Goal: Task Accomplishment & Management: Use online tool/utility

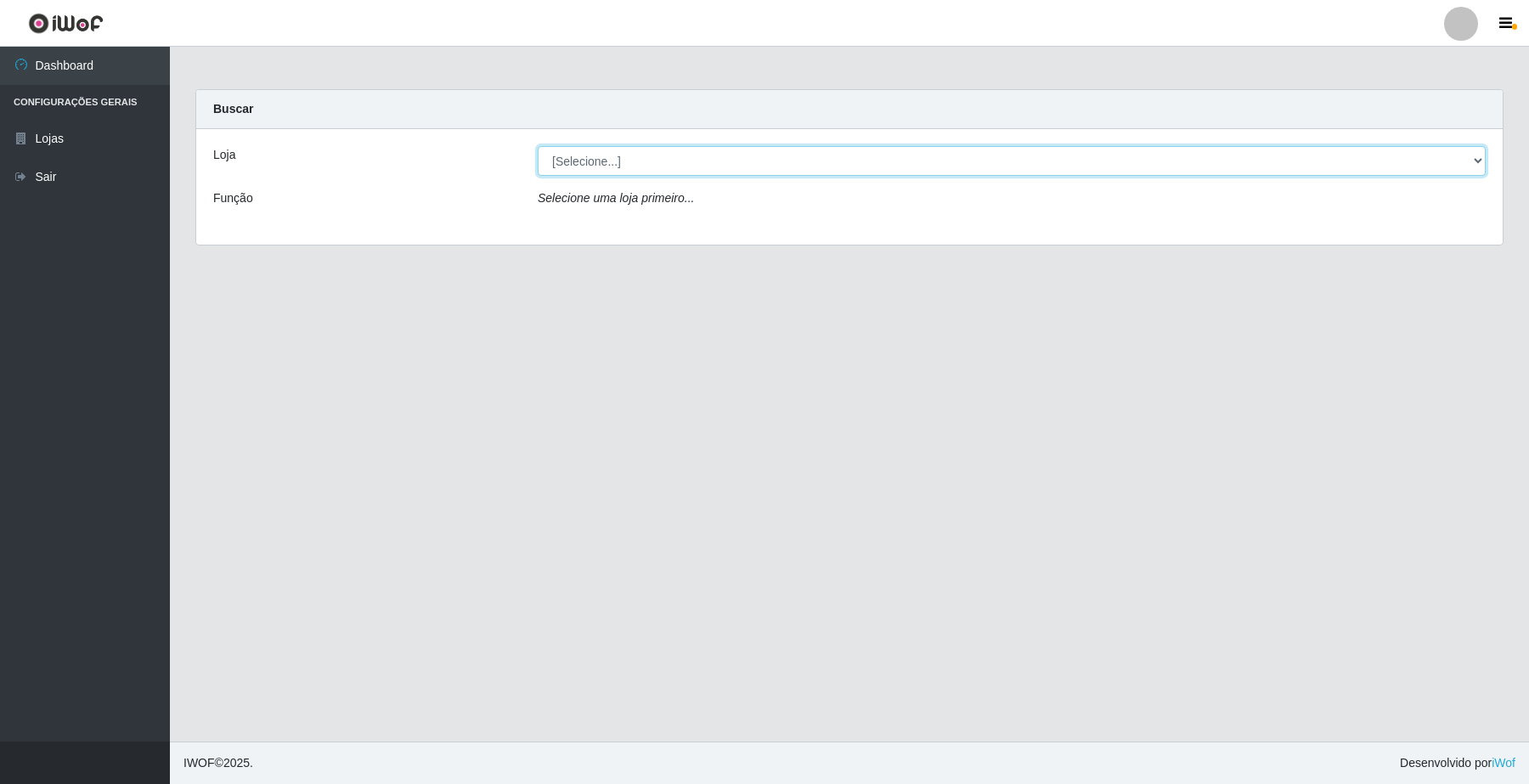
click at [569, 162] on select "[Selecione...] O Filezão - Centenário" at bounding box center [1012, 161] width 948 height 29
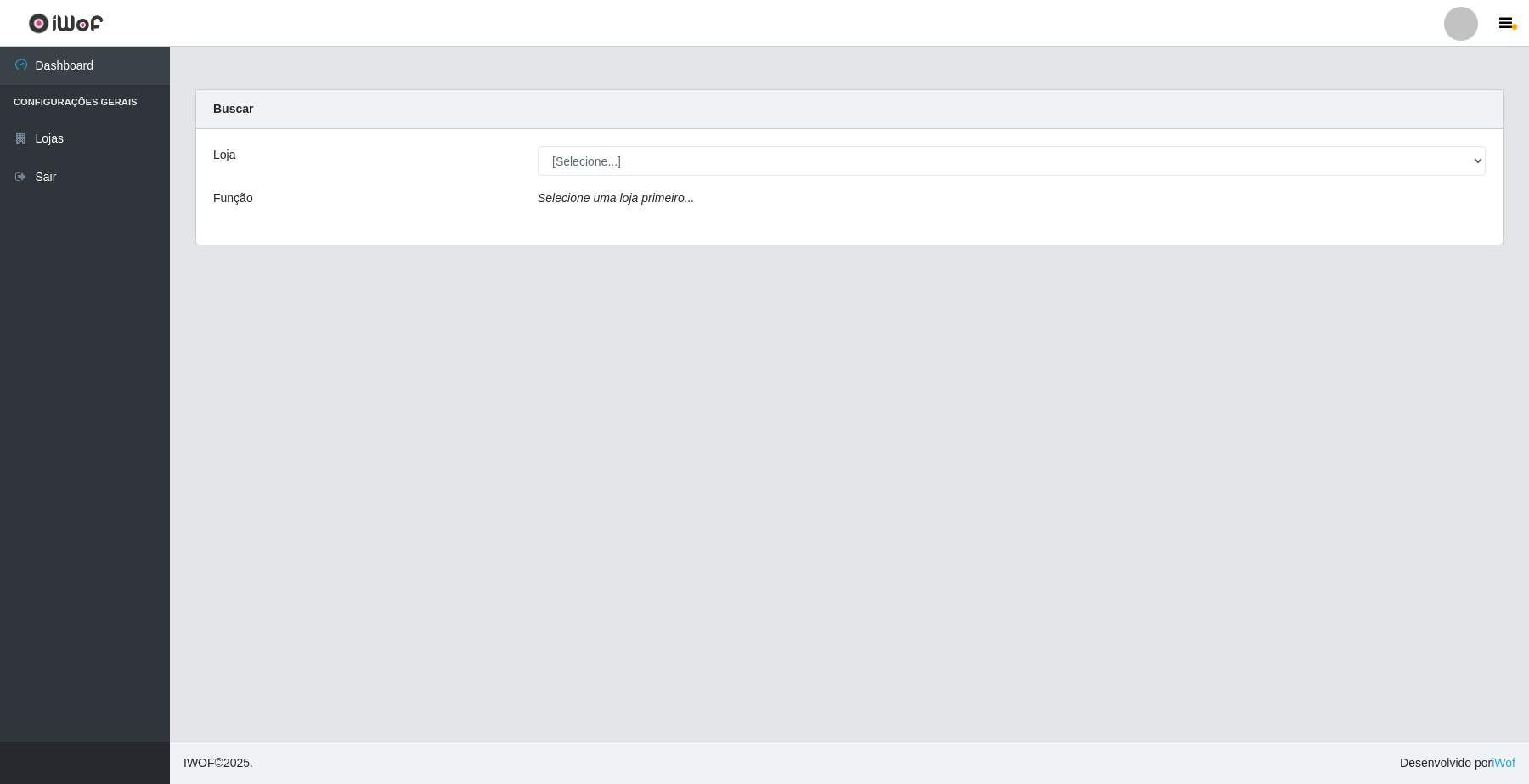
click at [591, 229] on div "Loja [Selecione...] O Filezão - Centenário Função Selecione uma loja primeiro..." at bounding box center [849, 187] width 1306 height 116
click at [575, 204] on icon "Selecione uma loja primeiro..." at bounding box center [616, 198] width 156 height 14
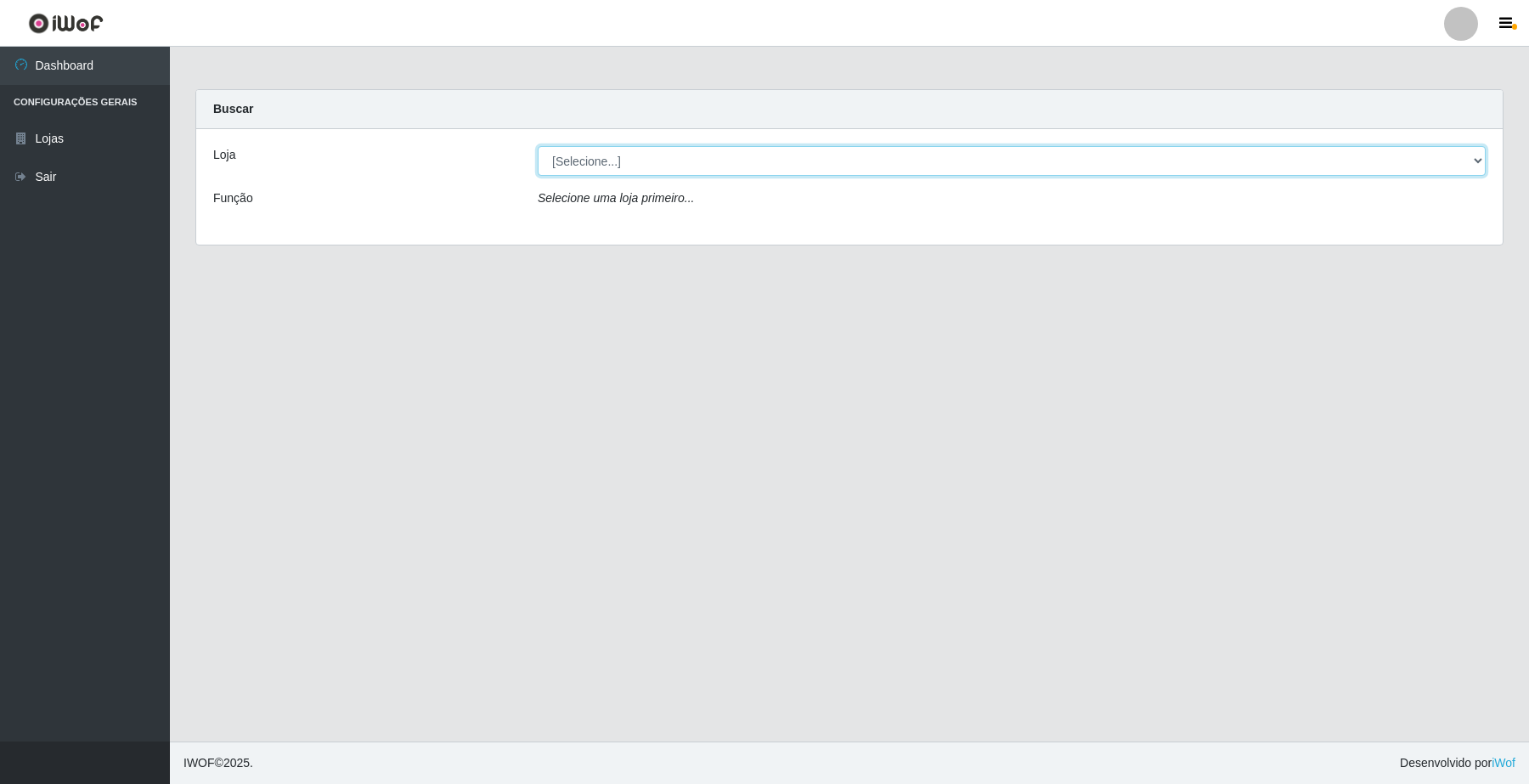
click at [589, 157] on select "[Selecione...] O Filezão - Centenário" at bounding box center [1012, 161] width 948 height 29
select select "203"
click at [538, 146] on select "[Selecione...] O Filezão - Centenário" at bounding box center [1012, 161] width 948 height 29
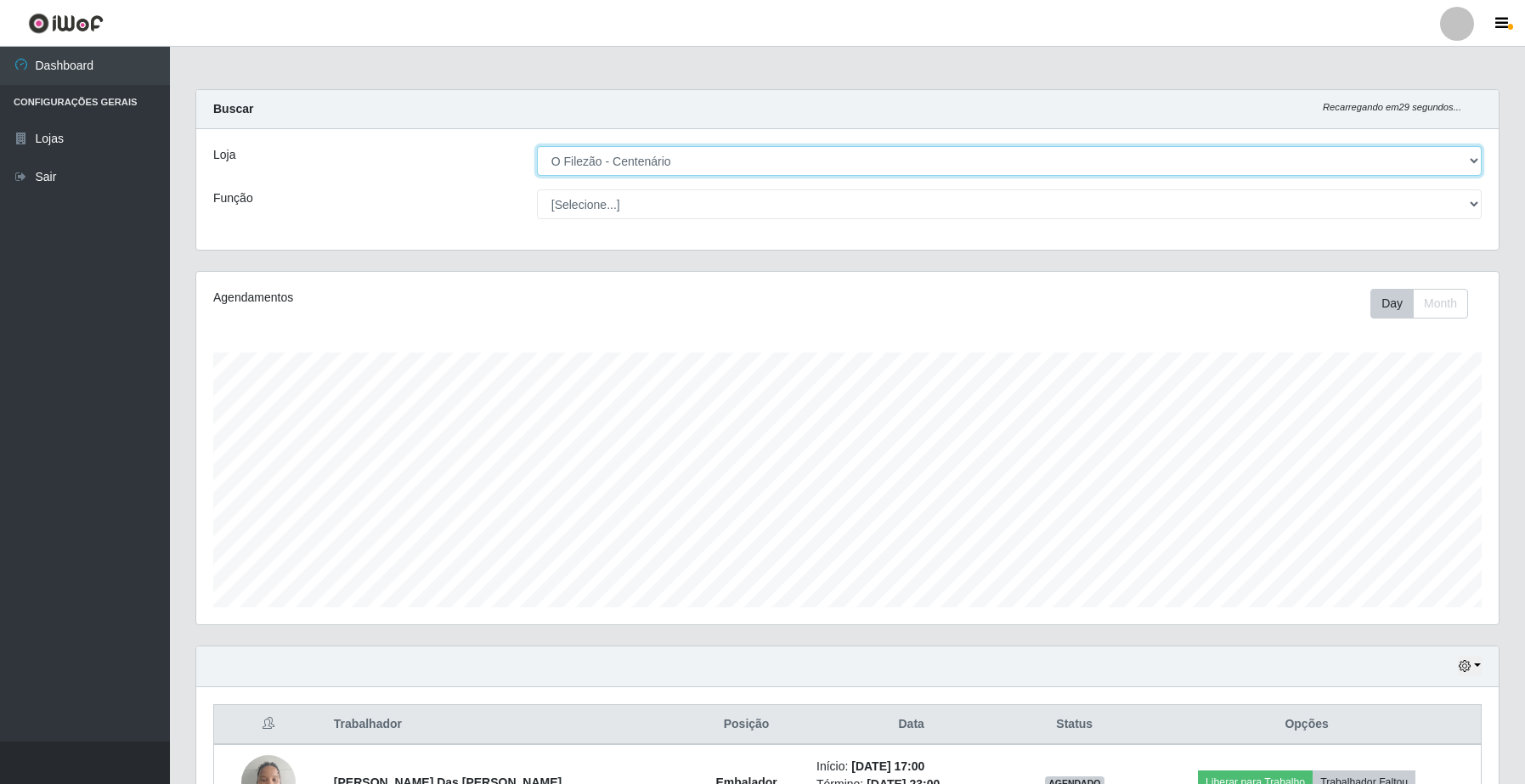
scroll to position [353, 1301]
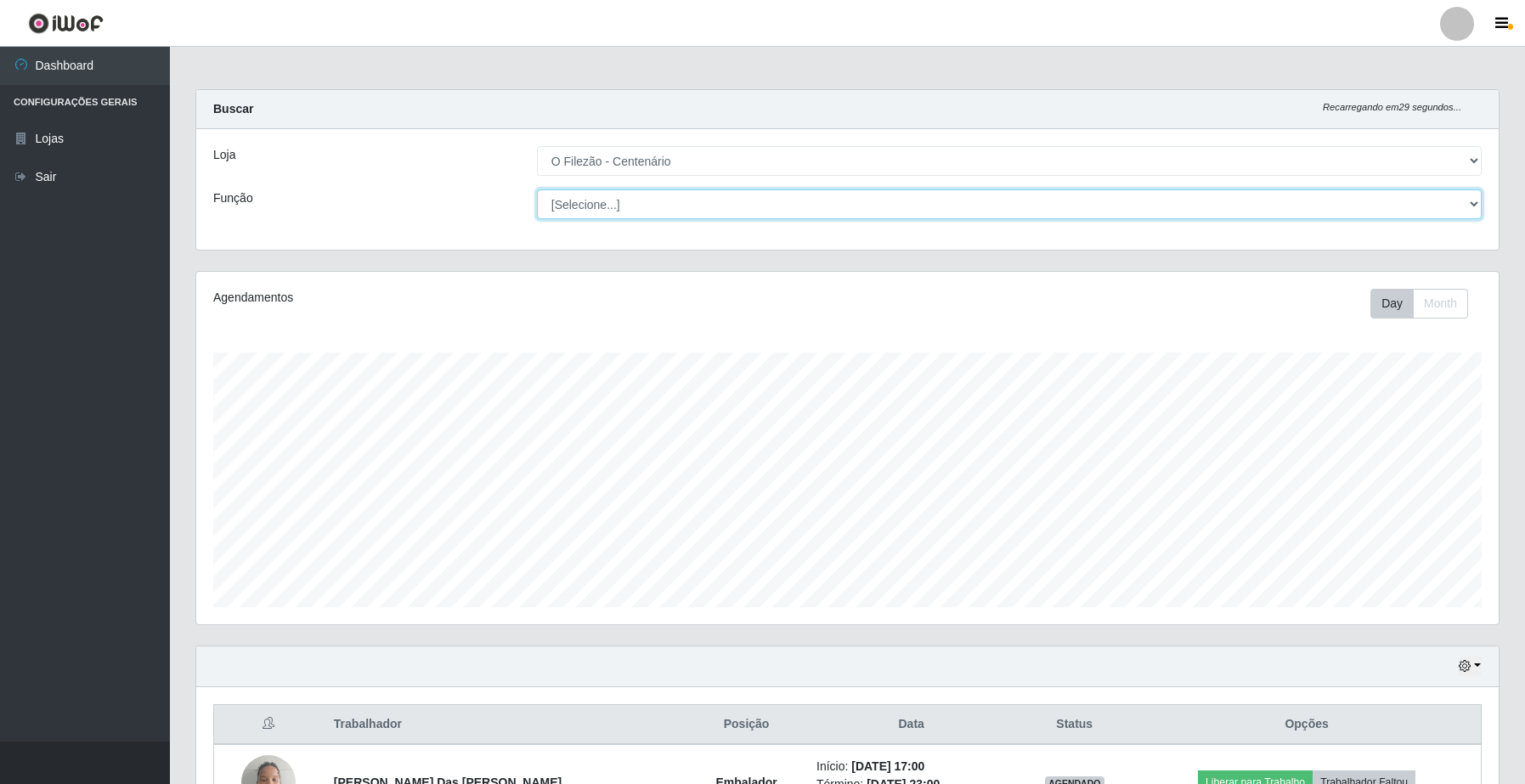
click at [563, 204] on select "[Selecione...] Auxiliar de Estacionamento Auxiliar de Estacionamento + Auxiliar…" at bounding box center [1009, 204] width 944 height 29
select select "1"
click at [537, 190] on select "[Selecione...] Auxiliar de Estacionamento Auxiliar de Estacionamento + Auxiliar…" at bounding box center [1009, 204] width 944 height 29
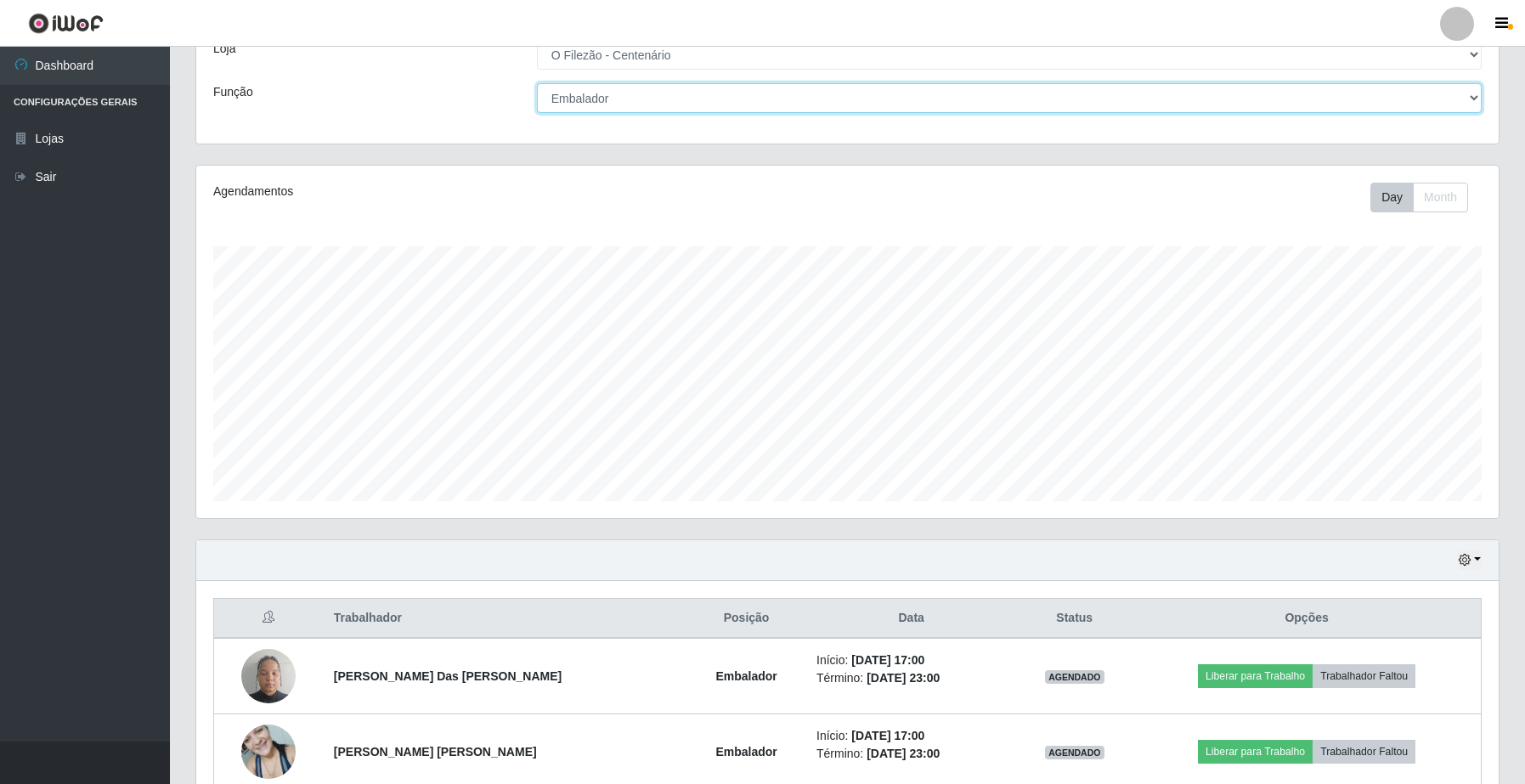
scroll to position [193, 0]
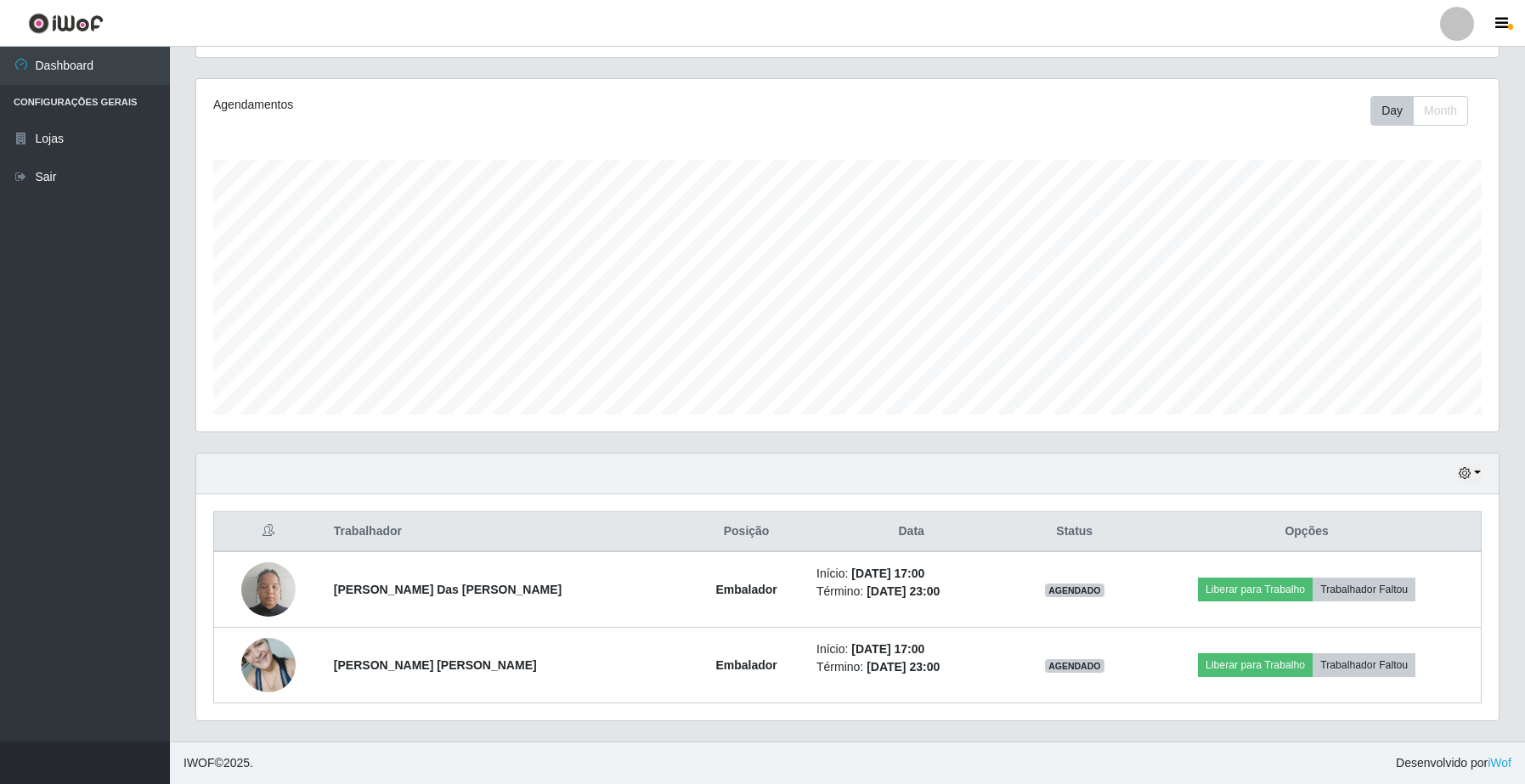
click at [1481, 480] on div "Hoje 1 dia 3 dias 1 Semana Não encerrados" at bounding box center [847, 474] width 1302 height 40
click at [1473, 474] on button "button" at bounding box center [1470, 473] width 24 height 19
click at [1377, 579] on button "3 dias" at bounding box center [1413, 575] width 134 height 36
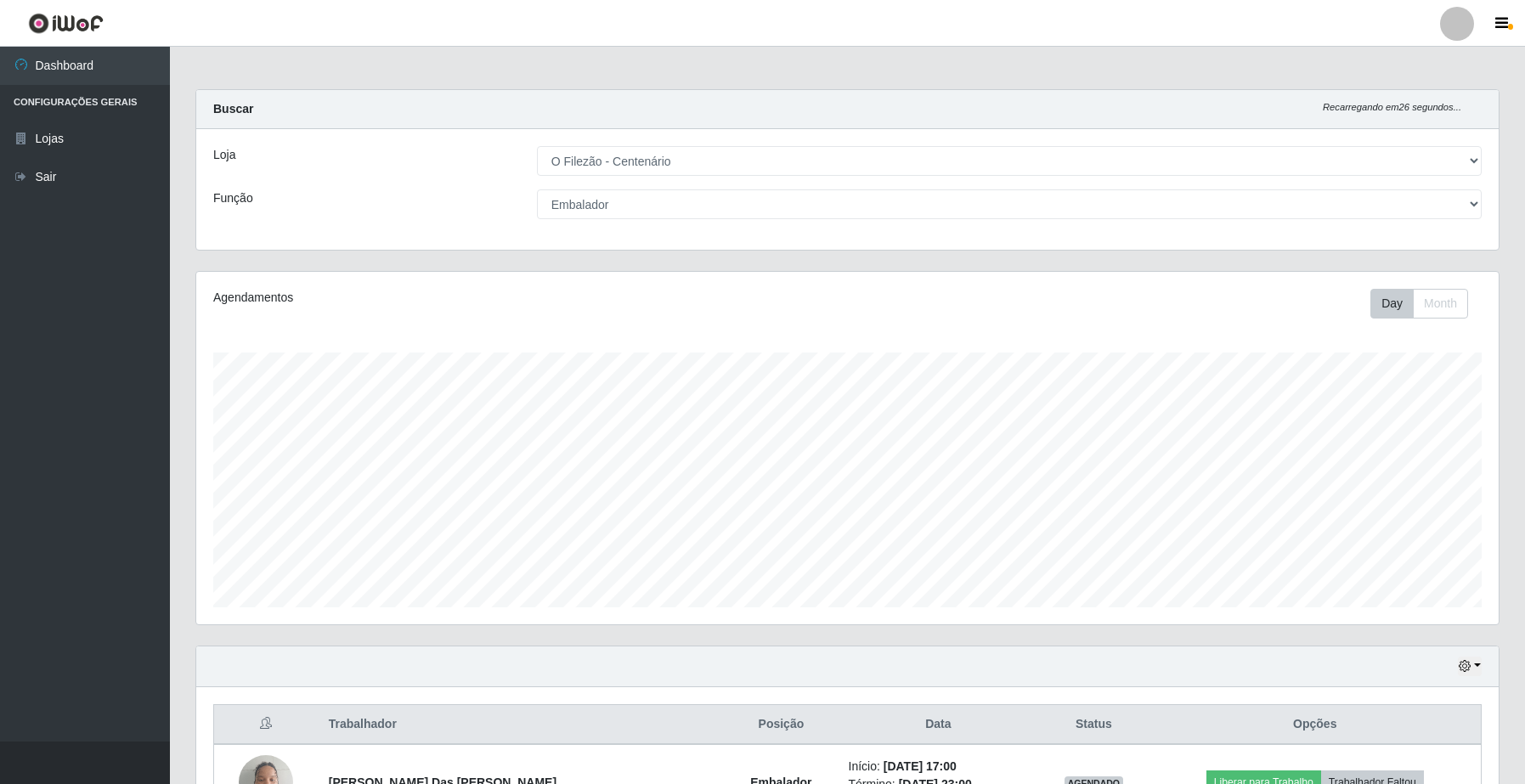
scroll to position [318, 0]
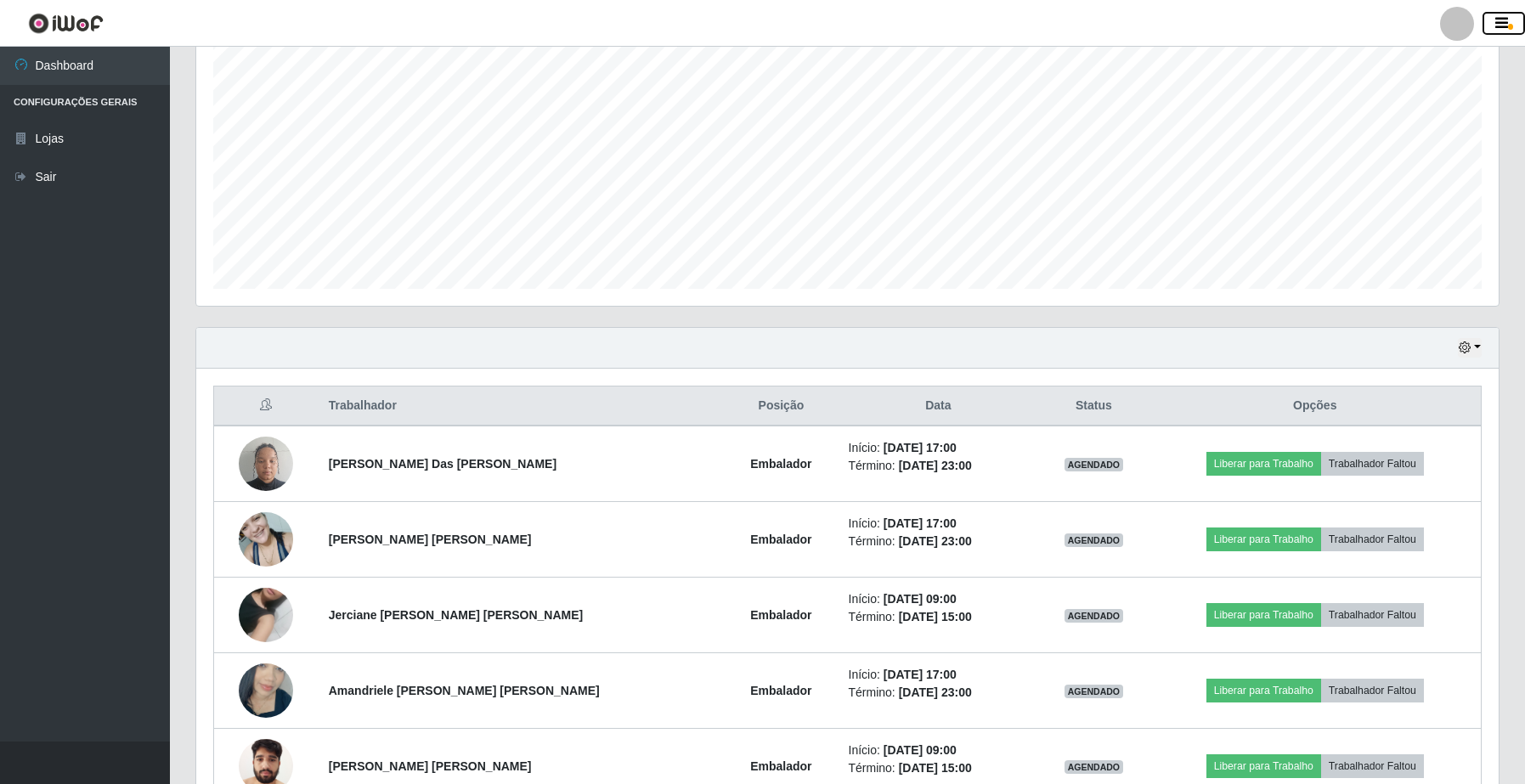
click at [1497, 23] on icon "button" at bounding box center [1501, 24] width 13 height 16
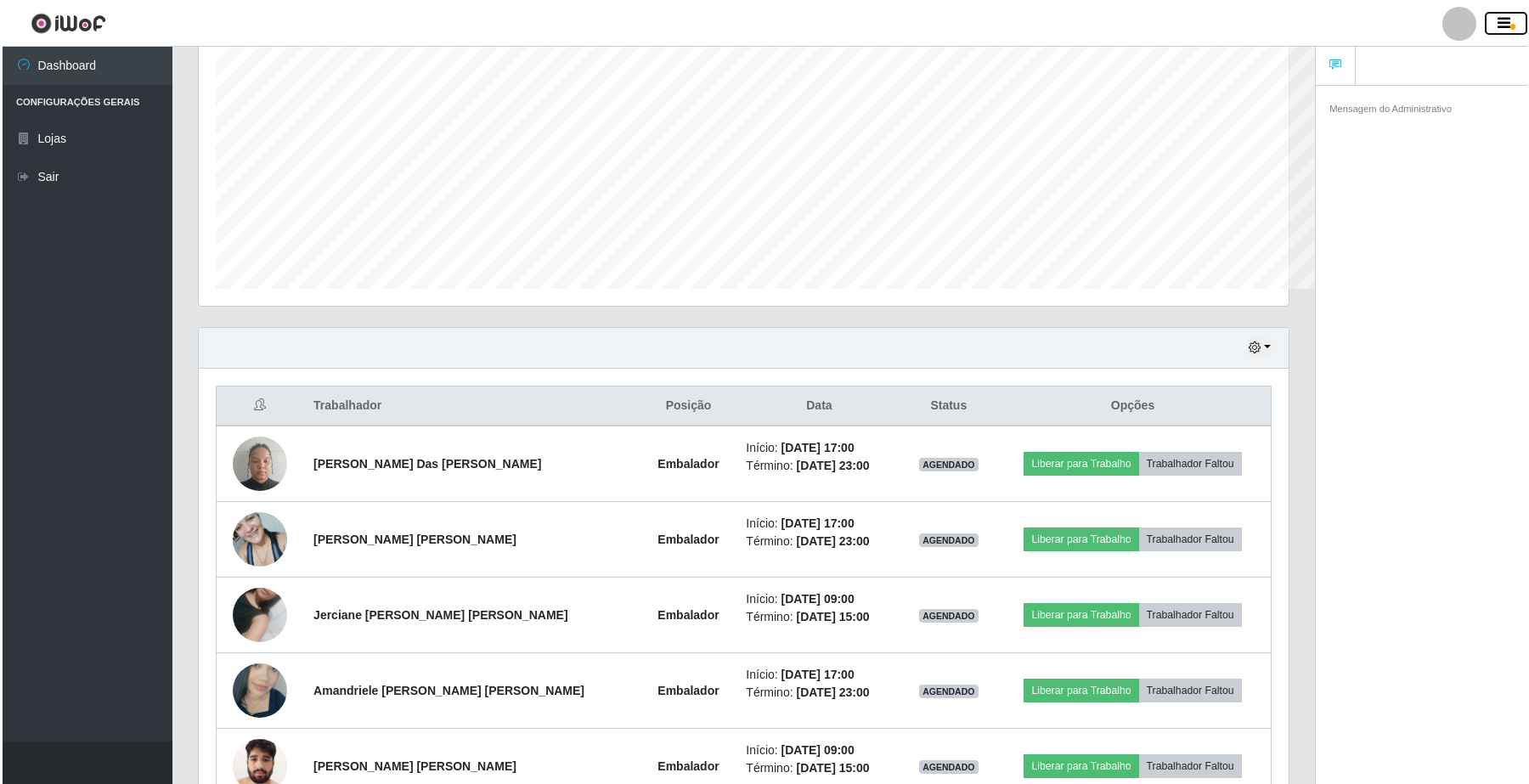
scroll to position [848914, 848491]
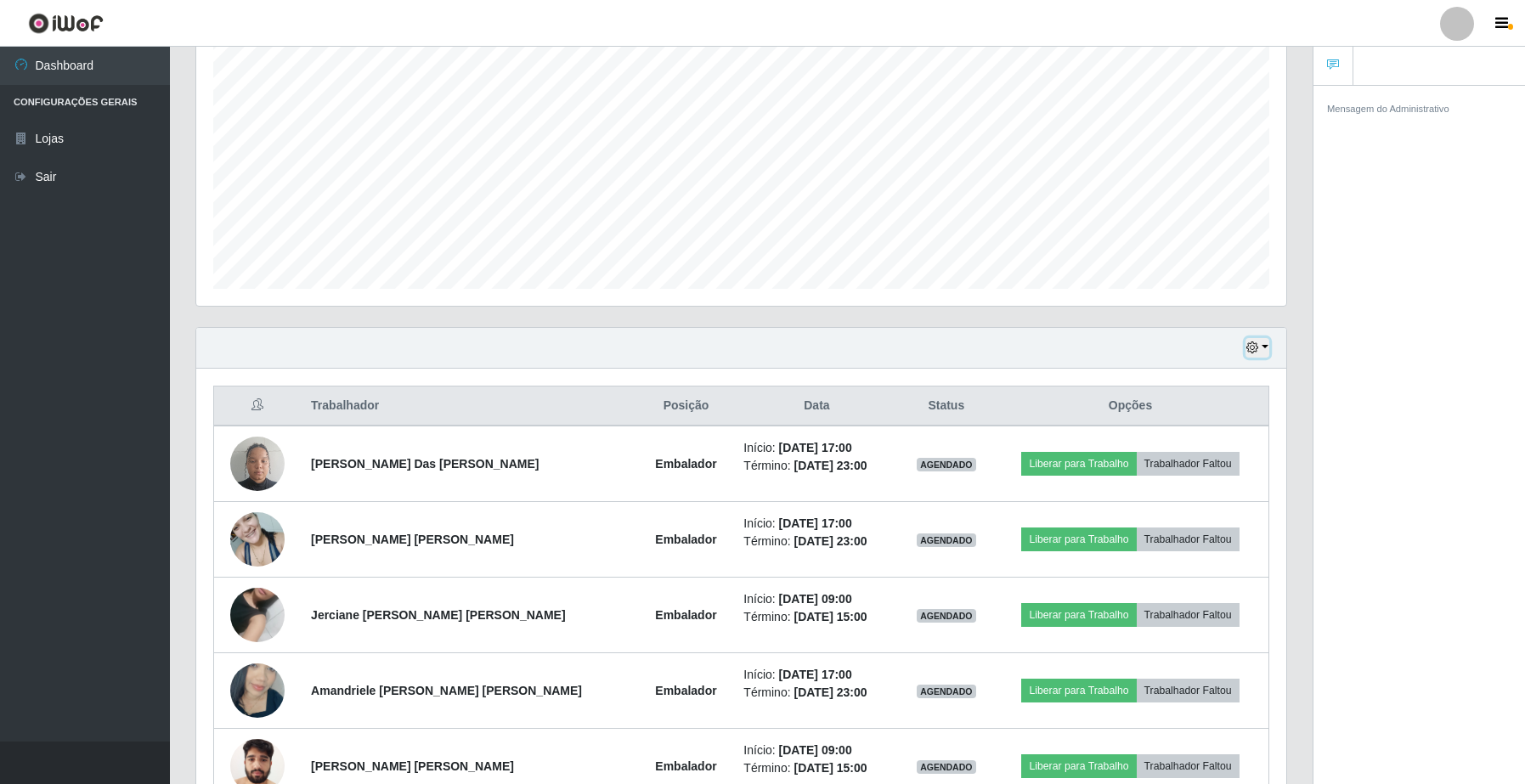
click at [1266, 350] on button "button" at bounding box center [1257, 347] width 24 height 19
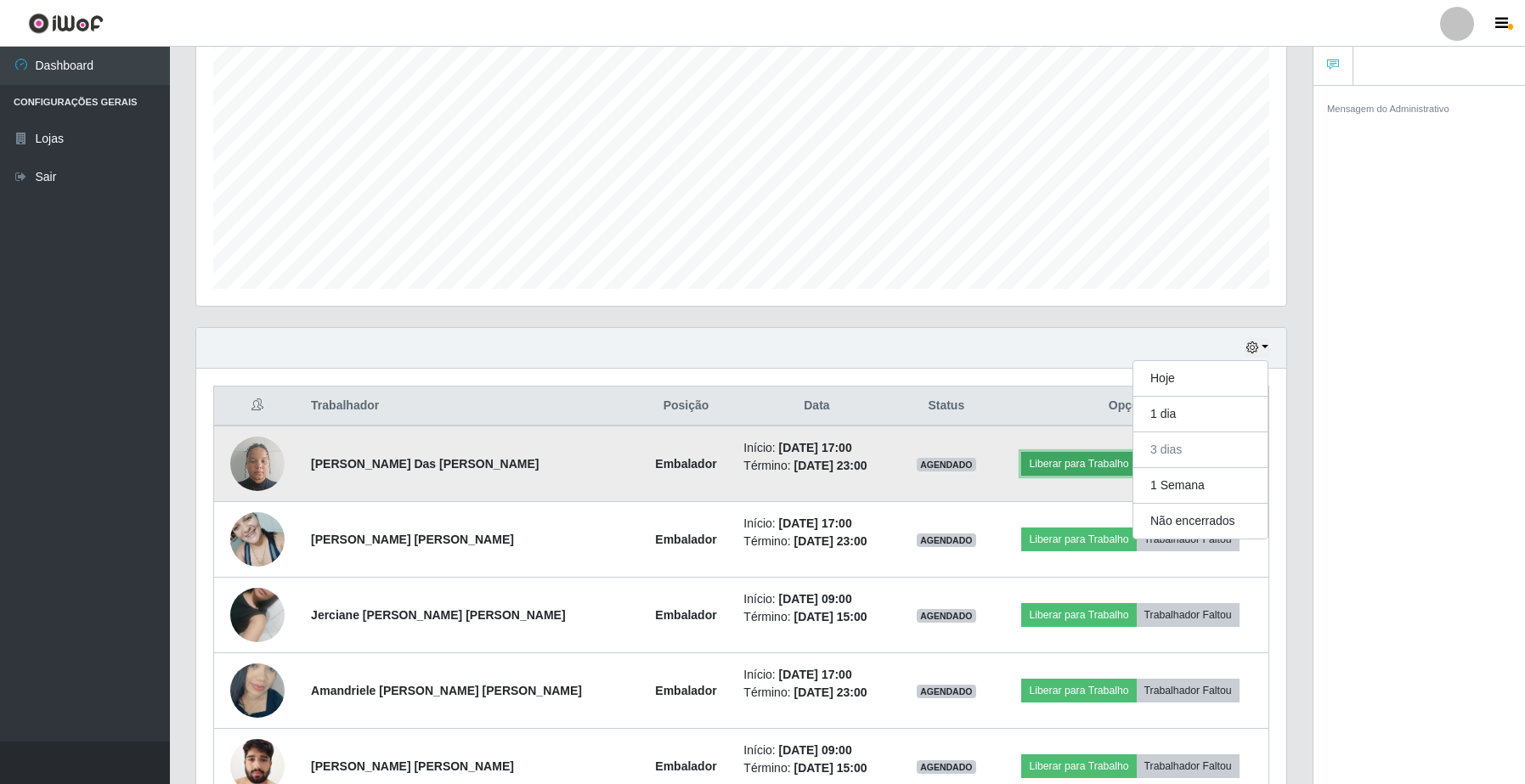
click at [1034, 463] on button "Liberar para Trabalho" at bounding box center [1078, 464] width 115 height 24
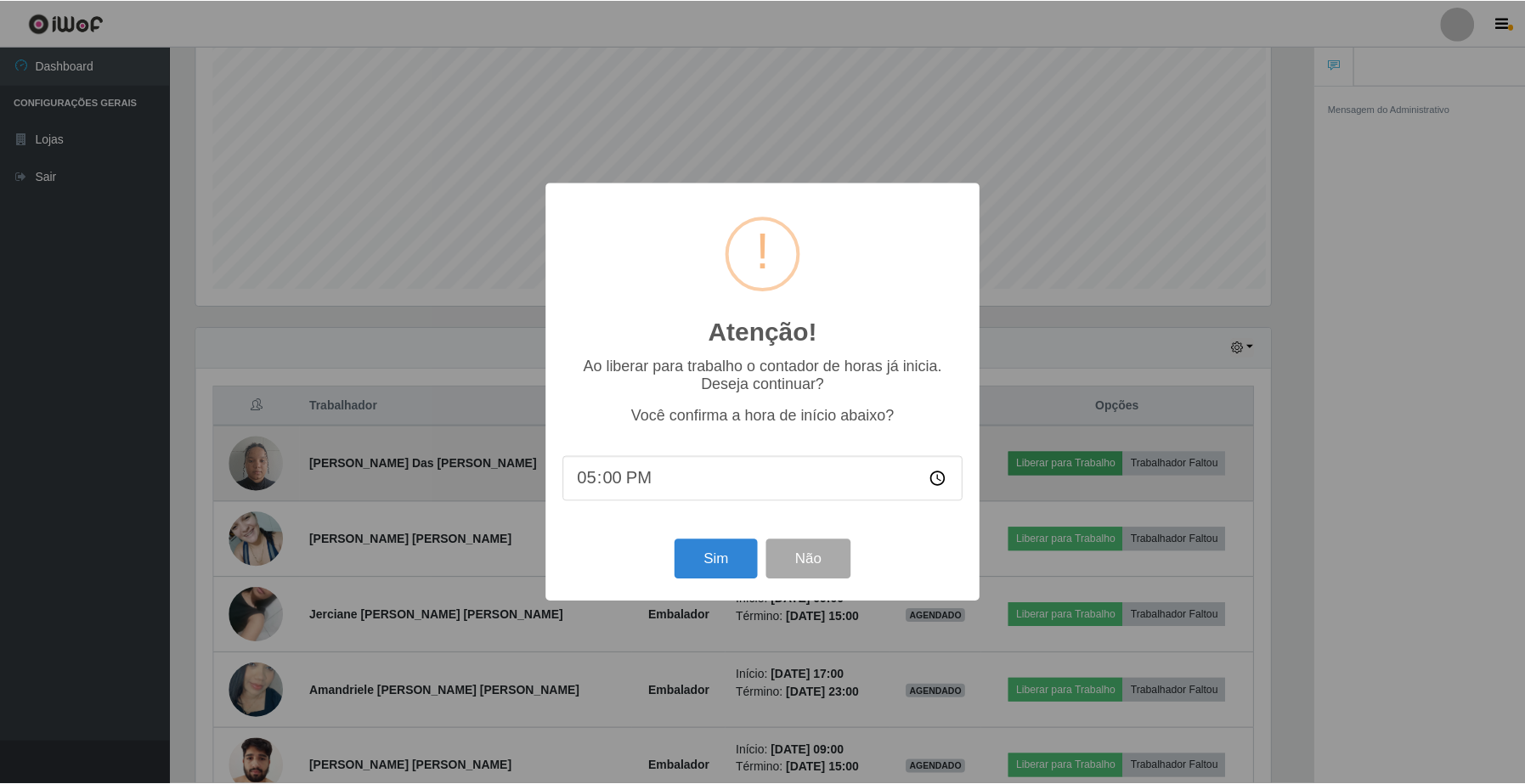
scroll to position [353, 1077]
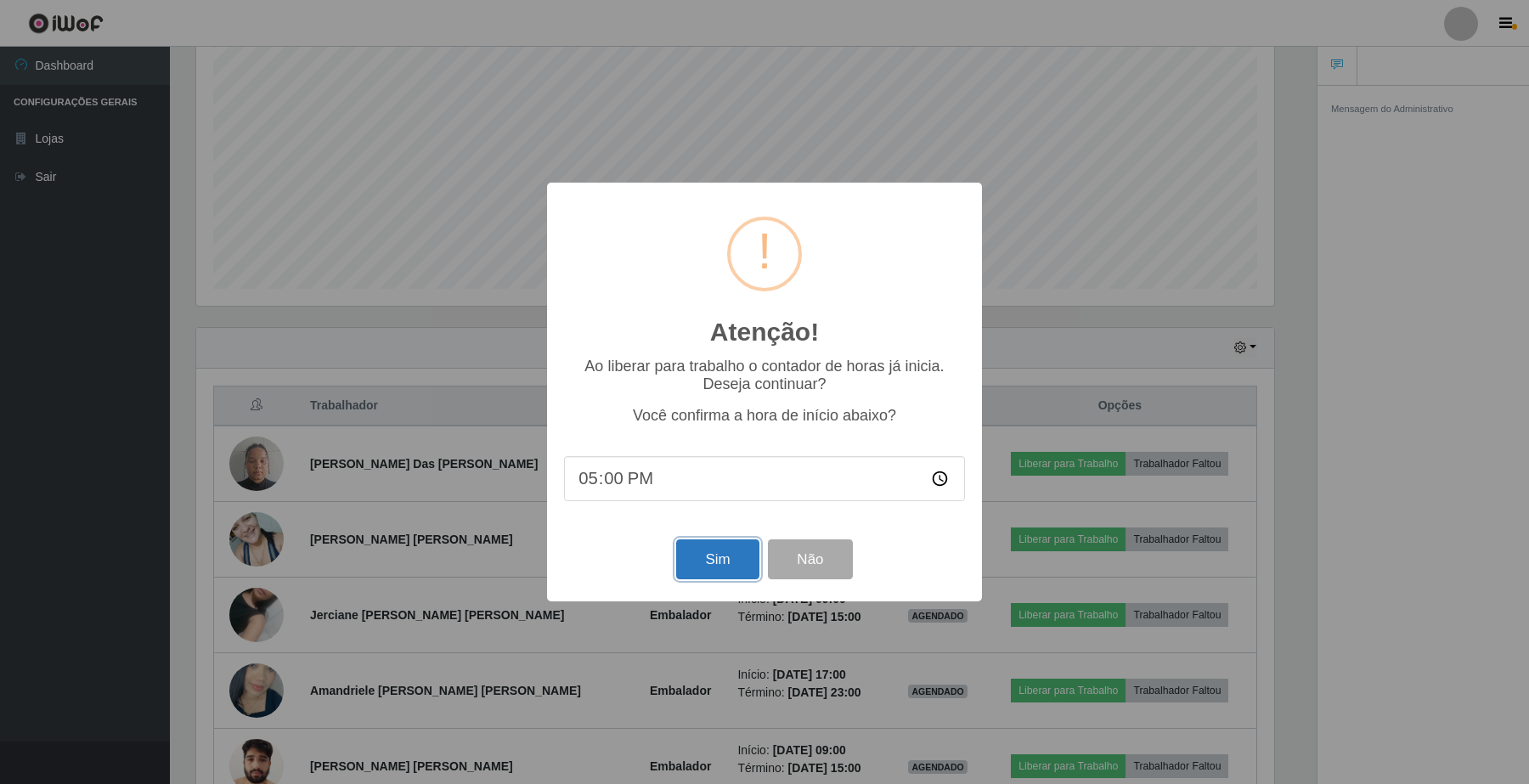
click at [723, 571] on button "Sim" at bounding box center [718, 559] width 83 height 40
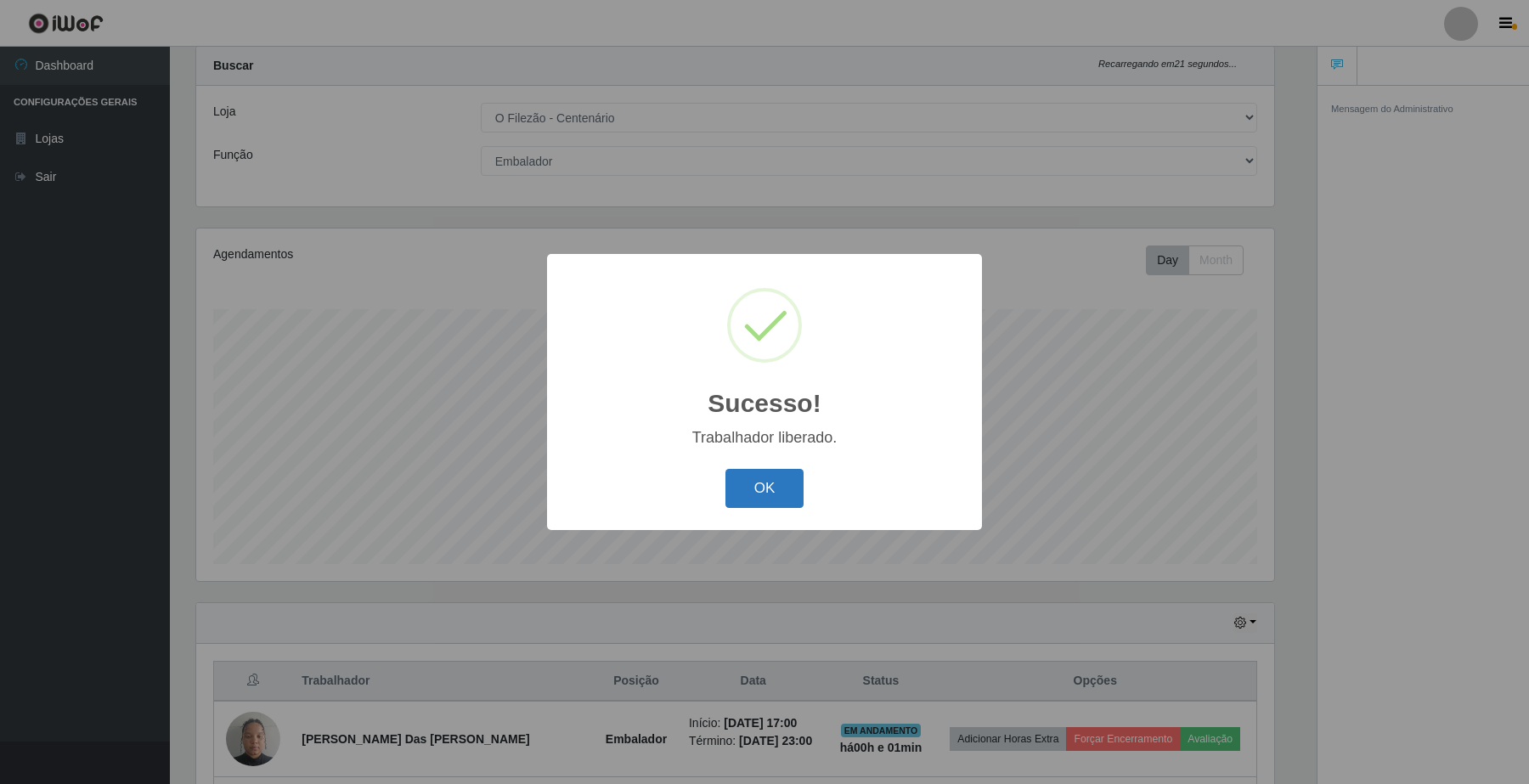
click at [749, 494] on button "OK" at bounding box center [765, 488] width 79 height 40
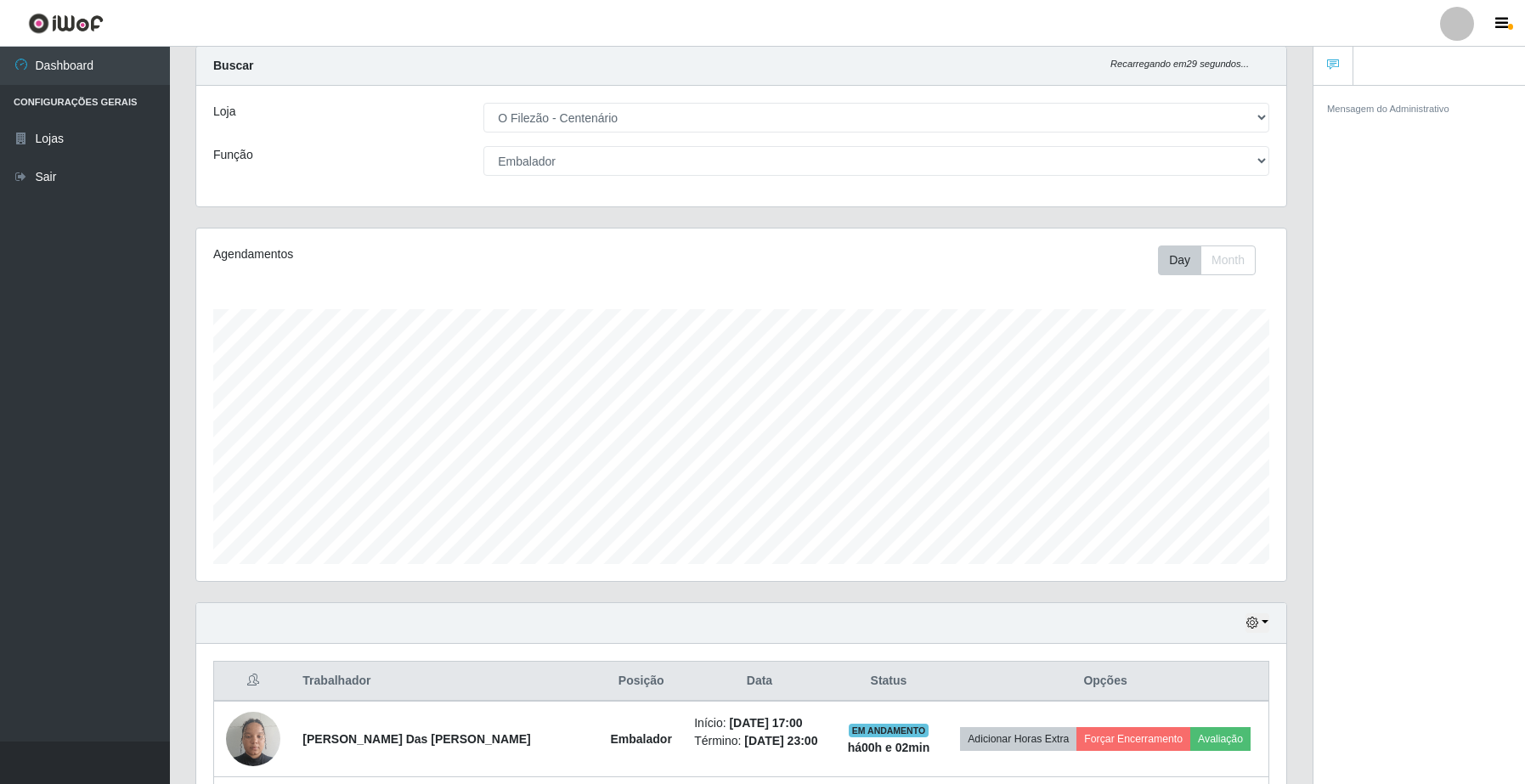
scroll to position [149, 0]
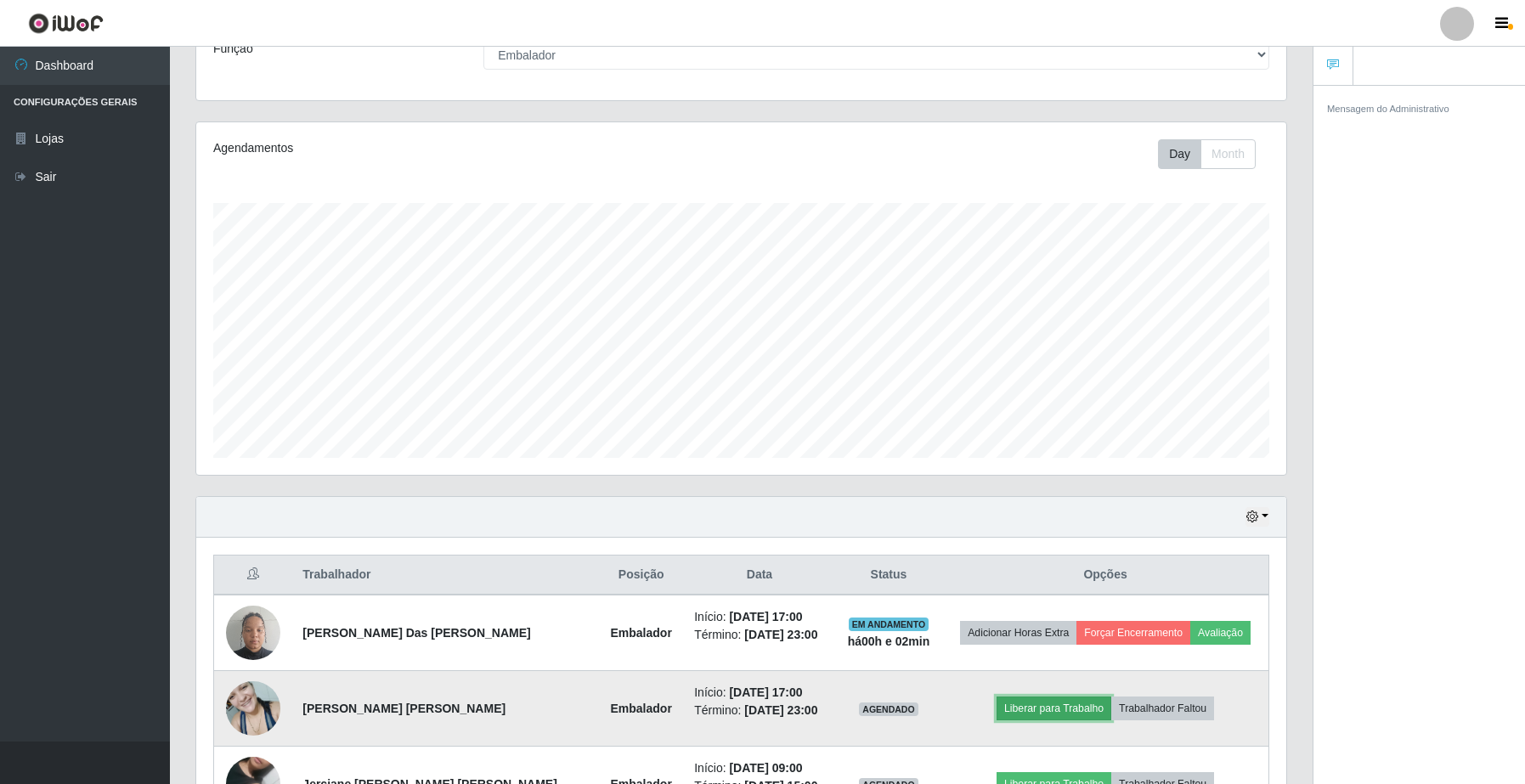
click at [1018, 710] on button "Liberar para Trabalho" at bounding box center [1054, 709] width 115 height 24
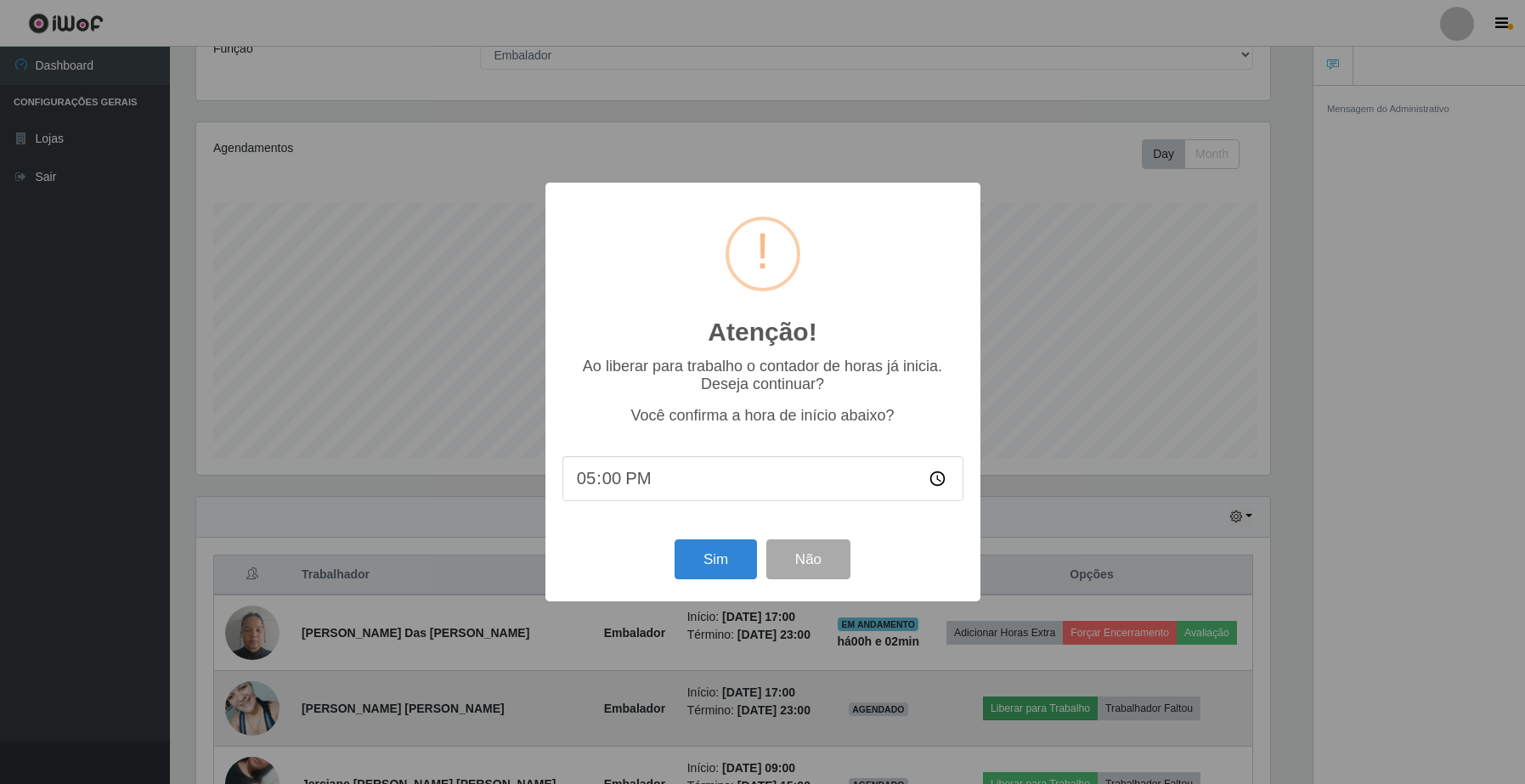
scroll to position [353, 1077]
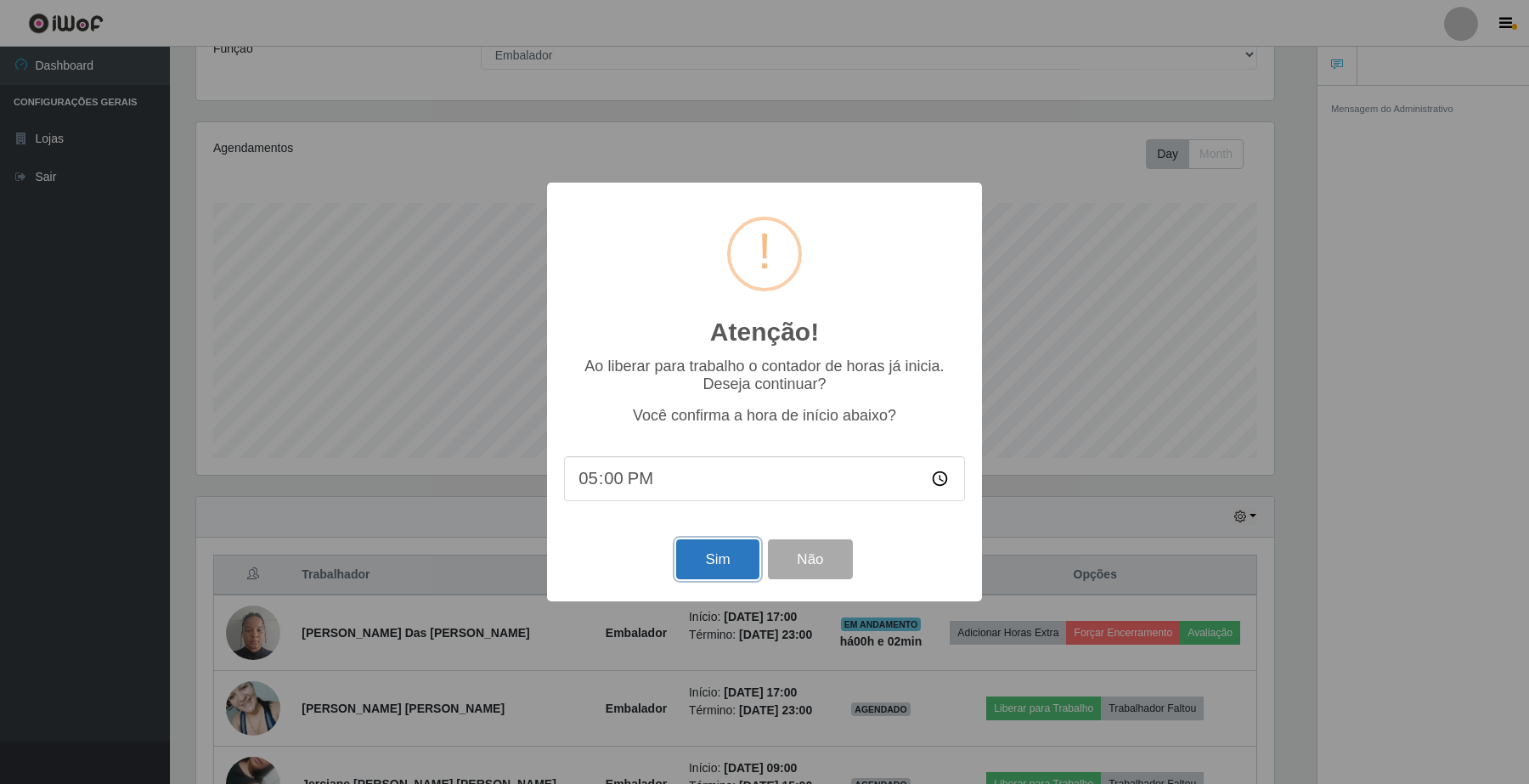
click at [732, 579] on button "Sim" at bounding box center [718, 559] width 83 height 40
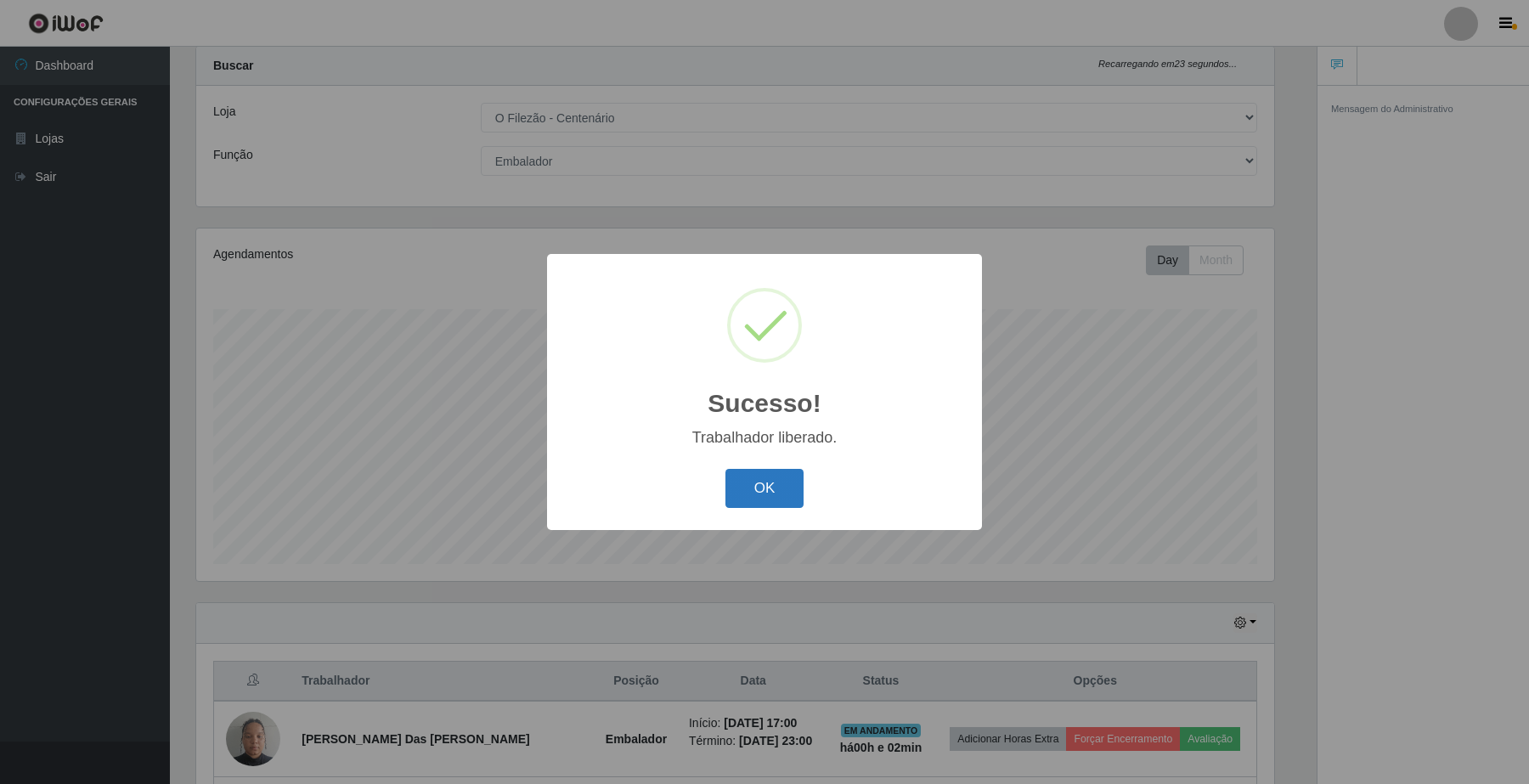
click at [778, 500] on button "OK" at bounding box center [765, 488] width 79 height 40
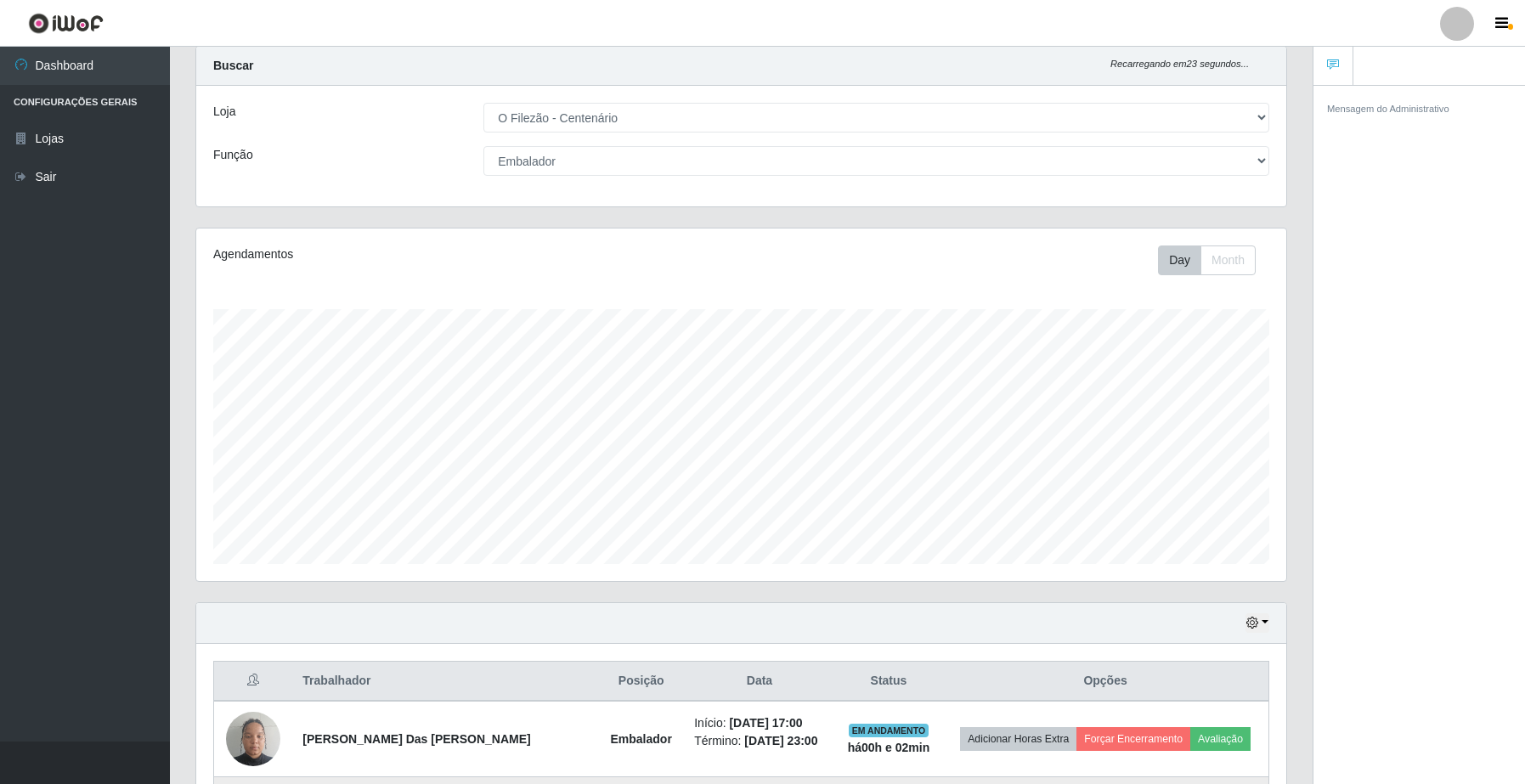
scroll to position [353, 1089]
